Goal: Transaction & Acquisition: Purchase product/service

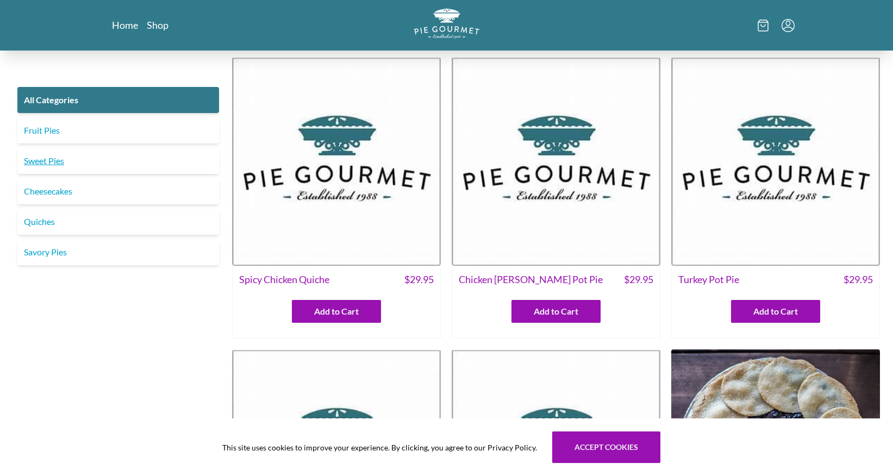
click at [27, 157] on link "Sweet Pies" at bounding box center [118, 161] width 202 height 26
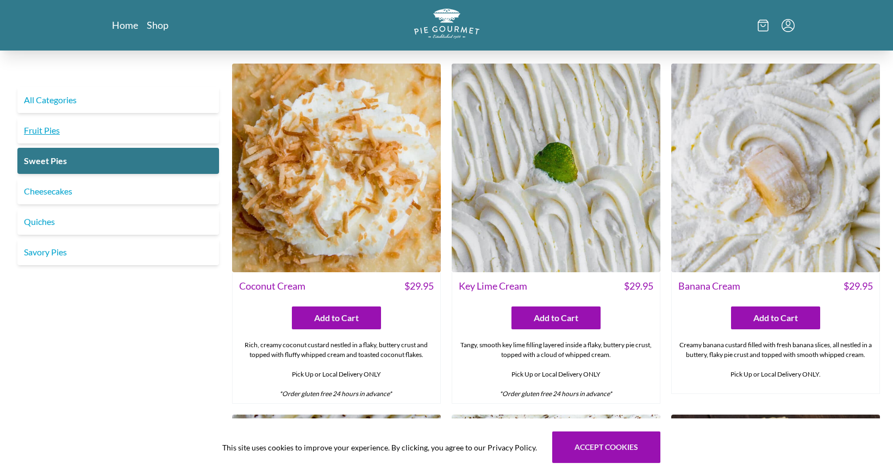
click at [53, 141] on link "Fruit Pies" at bounding box center [118, 130] width 202 height 26
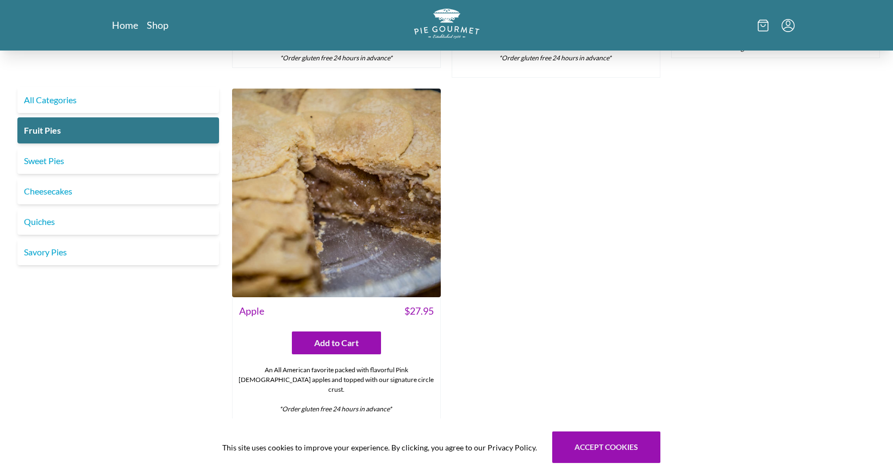
scroll to position [1005, 0]
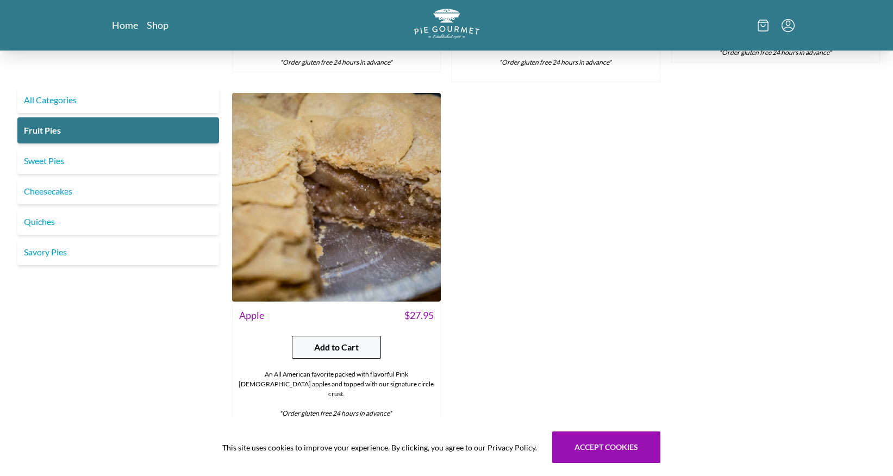
click at [360, 357] on button "Add to Cart" at bounding box center [336, 347] width 89 height 23
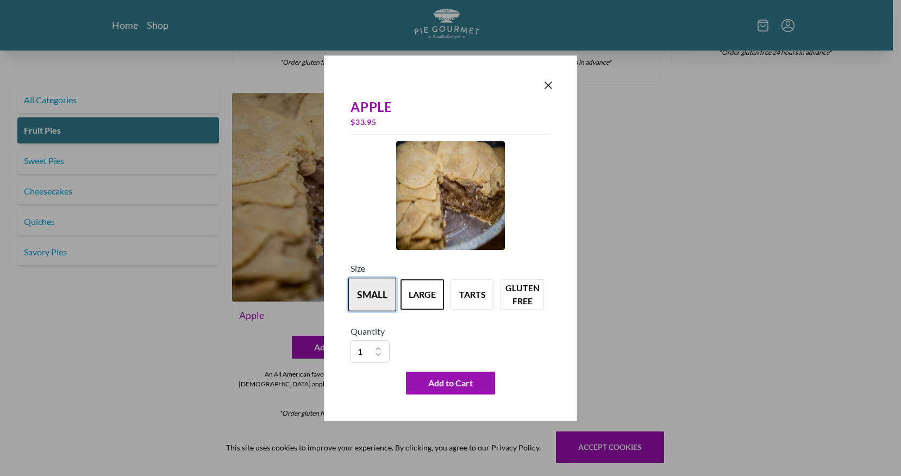
click at [381, 298] on button "small" at bounding box center [372, 295] width 48 height 34
click at [408, 296] on button "large" at bounding box center [423, 295] width 48 height 34
click at [360, 298] on button "small" at bounding box center [372, 295] width 48 height 34
click at [546, 83] on icon "Close panel" at bounding box center [548, 85] width 7 height 7
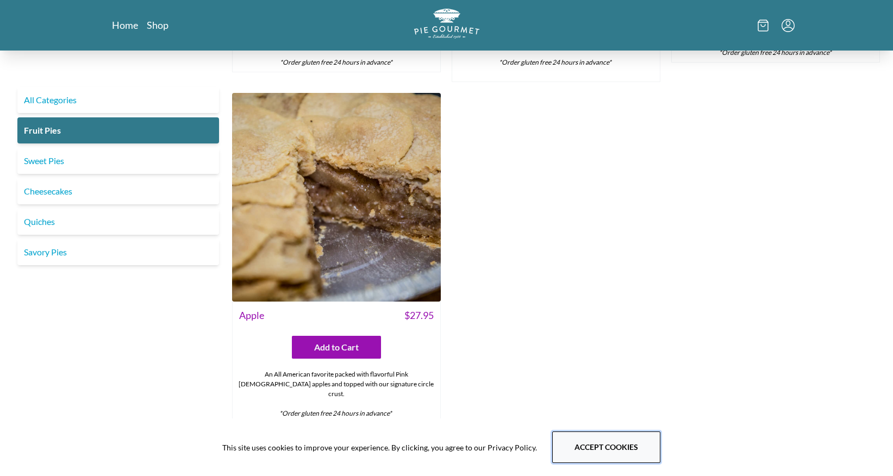
click at [571, 447] on button "Accept cookies" at bounding box center [606, 448] width 108 height 32
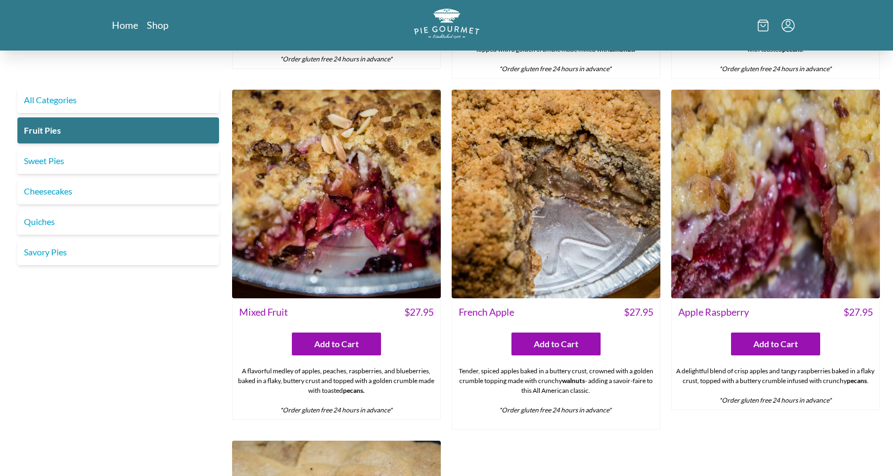
scroll to position [637, 0]
